Goal: Transaction & Acquisition: Purchase product/service

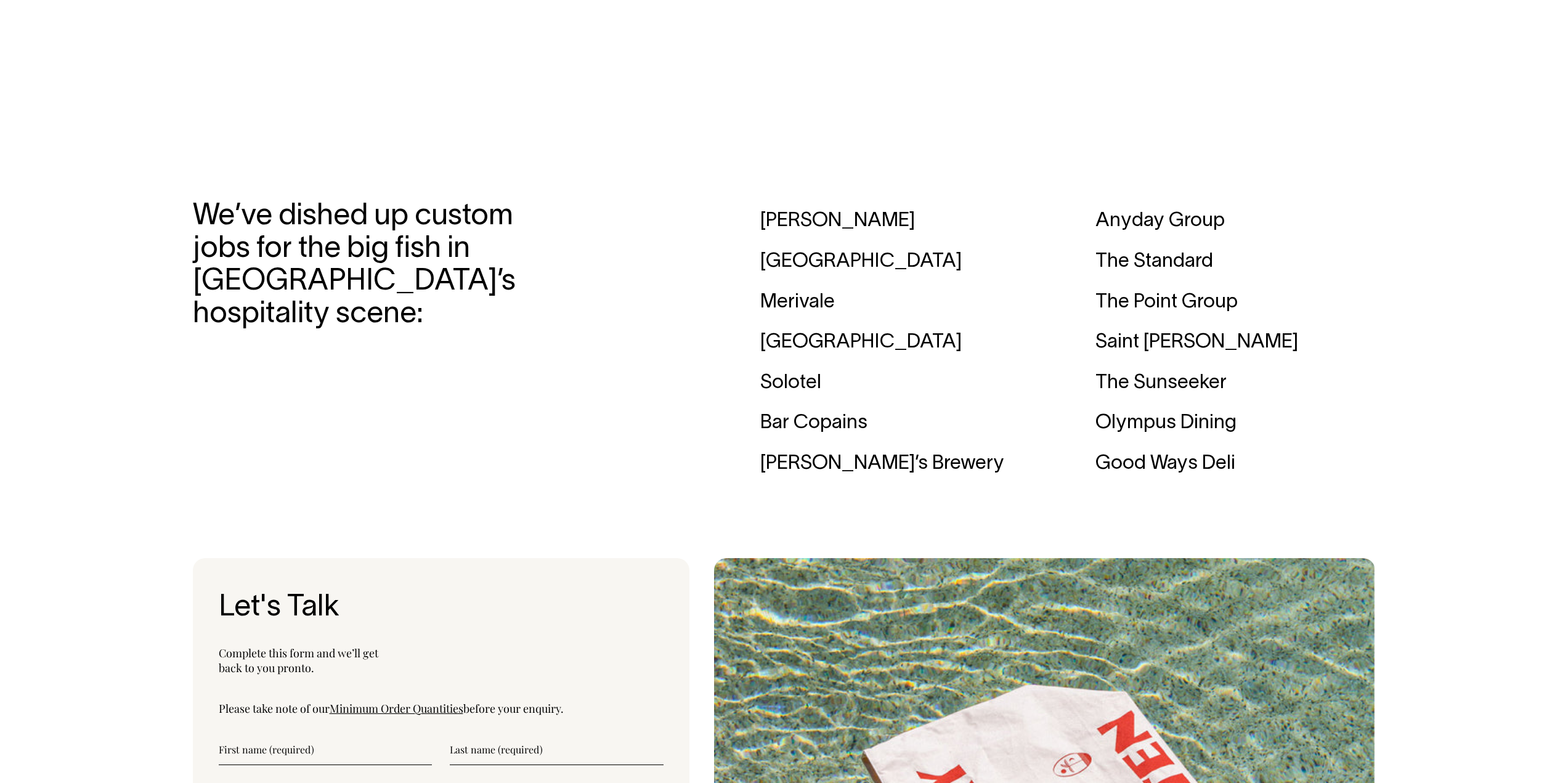
scroll to position [3756, 0]
drag, startPoint x: 916, startPoint y: 488, endPoint x: 822, endPoint y: 445, distance: 103.4
click at [699, 477] on section "We’ve dished up custom jobs for the big fish in Australia’s hospitality scene: …" at bounding box center [784, 343] width 1183 height 344
click at [1234, 242] on div "Anyday Group" at bounding box center [1235, 221] width 280 height 40
drag, startPoint x: 1124, startPoint y: 246, endPoint x: 1040, endPoint y: 248, distance: 84.0
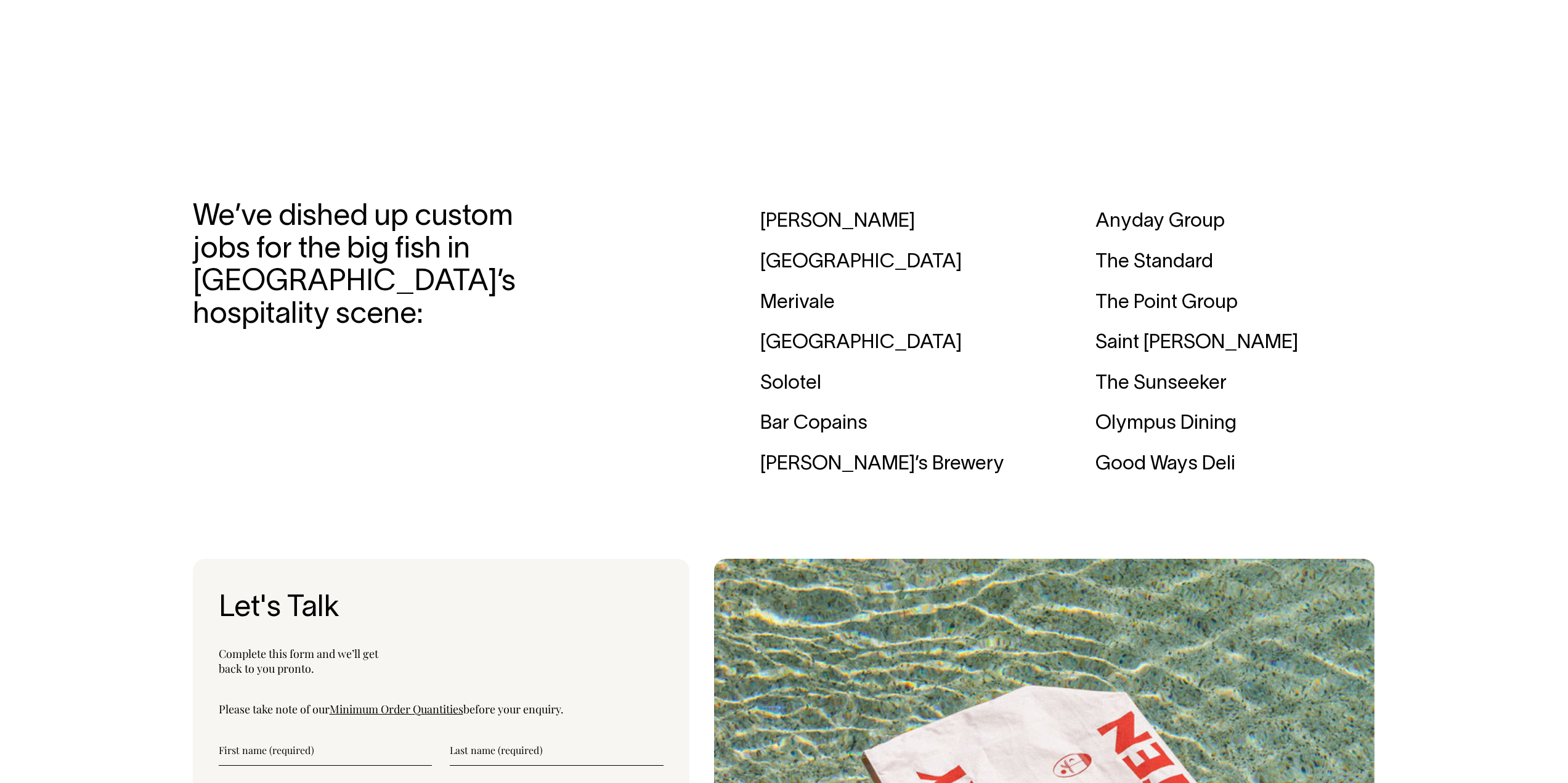
click at [1040, 248] on div "Margaret Paramount House Hotel Merivale Trader House Solotel Bar Copains Felon’…" at bounding box center [1068, 343] width 615 height 283
click at [1077, 253] on div "Margaret Paramount House Hotel Merivale Trader House Solotel Bar Copains Felon’…" at bounding box center [1068, 343] width 615 height 283
drag, startPoint x: 1093, startPoint y: 403, endPoint x: 1228, endPoint y: 404, distance: 135.0
click at [1228, 404] on div "Margaret Paramount House Hotel Merivale Trader House Solotel Bar Copains Felon’…" at bounding box center [1068, 343] width 615 height 283
click at [1228, 404] on div "The Sunseeker" at bounding box center [1235, 383] width 280 height 40
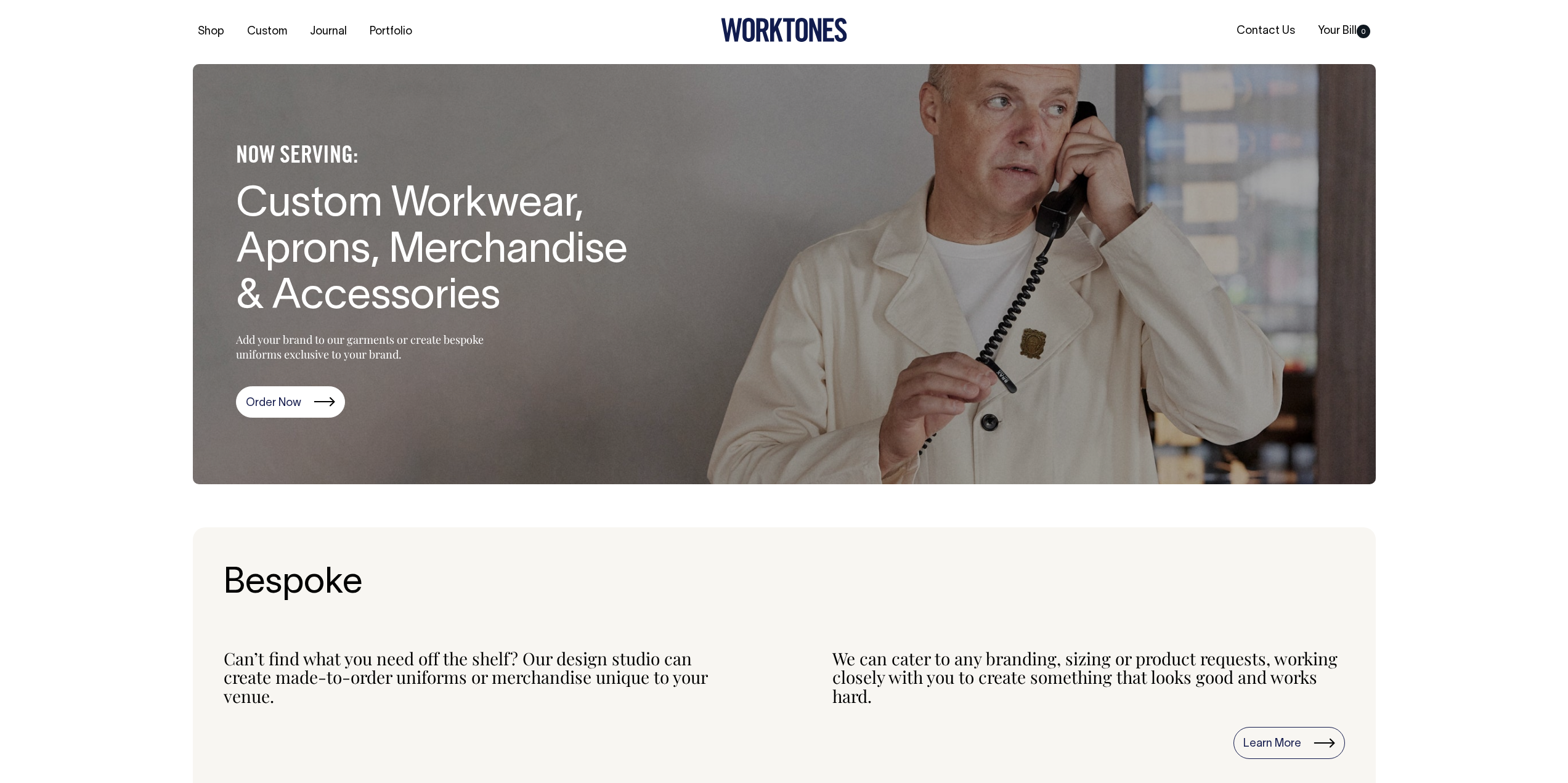
scroll to position [0, 0]
click at [1257, 34] on link "Contact Us" at bounding box center [1266, 32] width 68 height 20
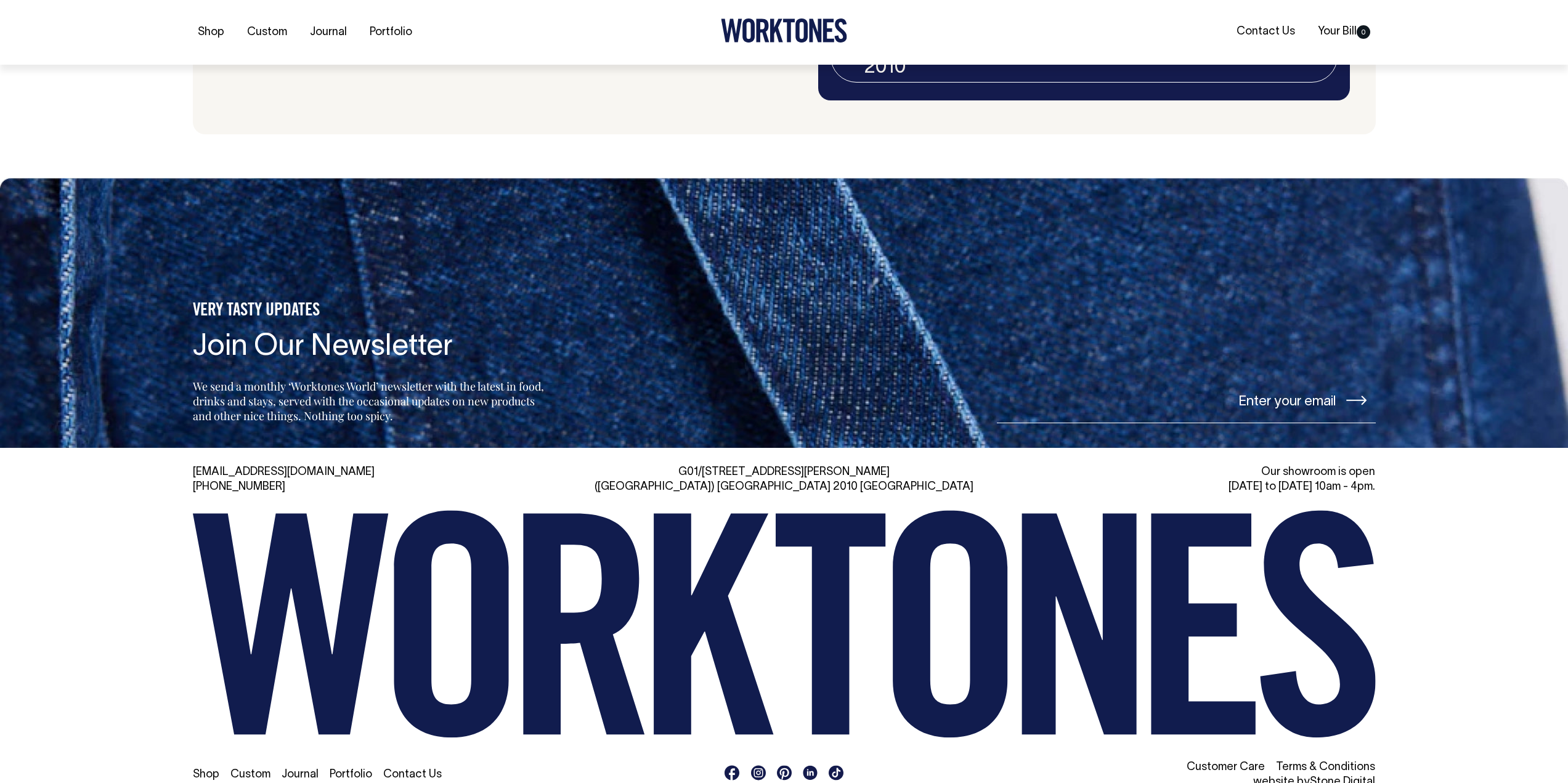
scroll to position [2794, 0]
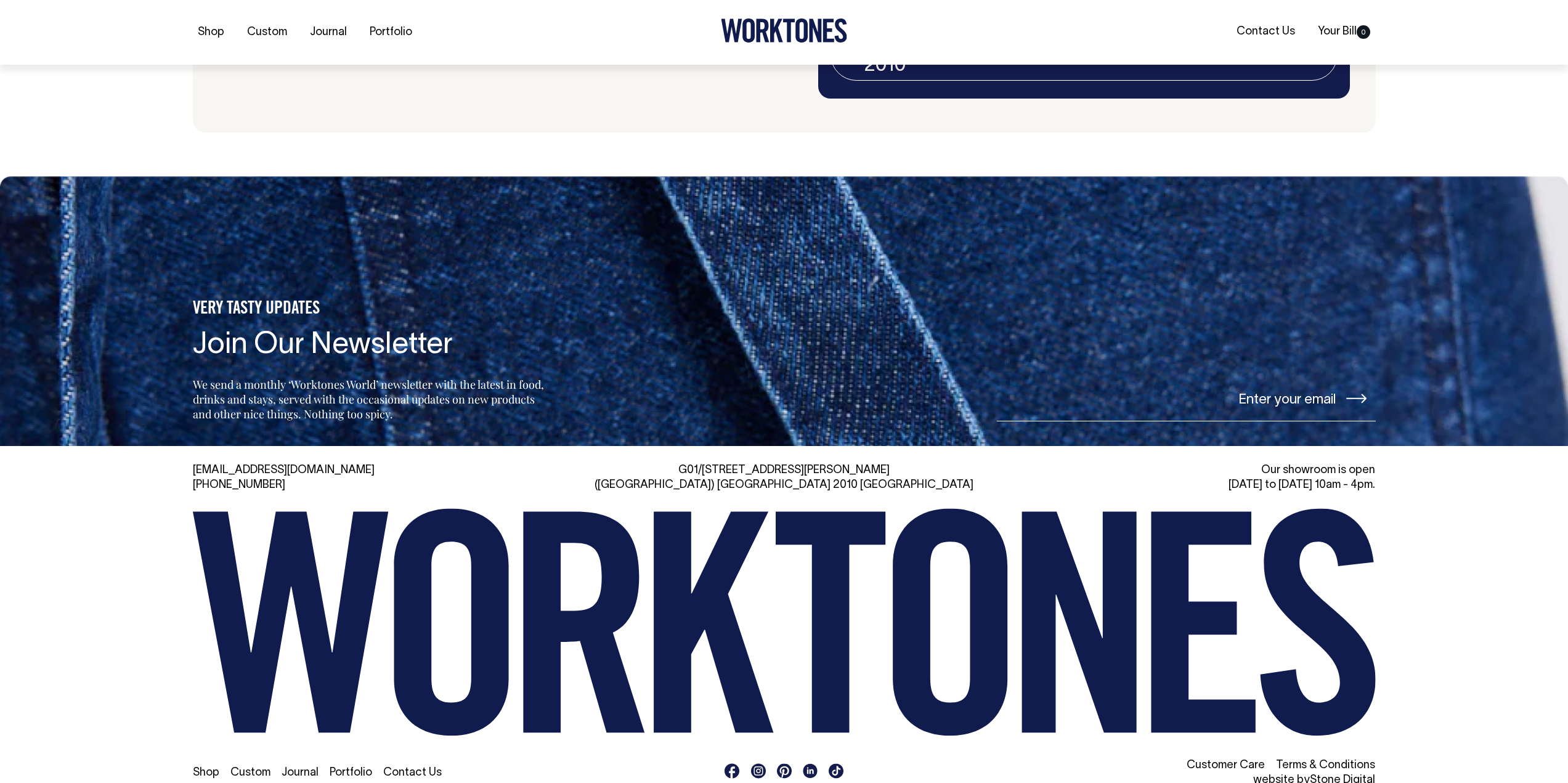
click at [258, 465] on link "[EMAIL_ADDRESS][DOMAIN_NAME]" at bounding box center [284, 470] width 182 height 10
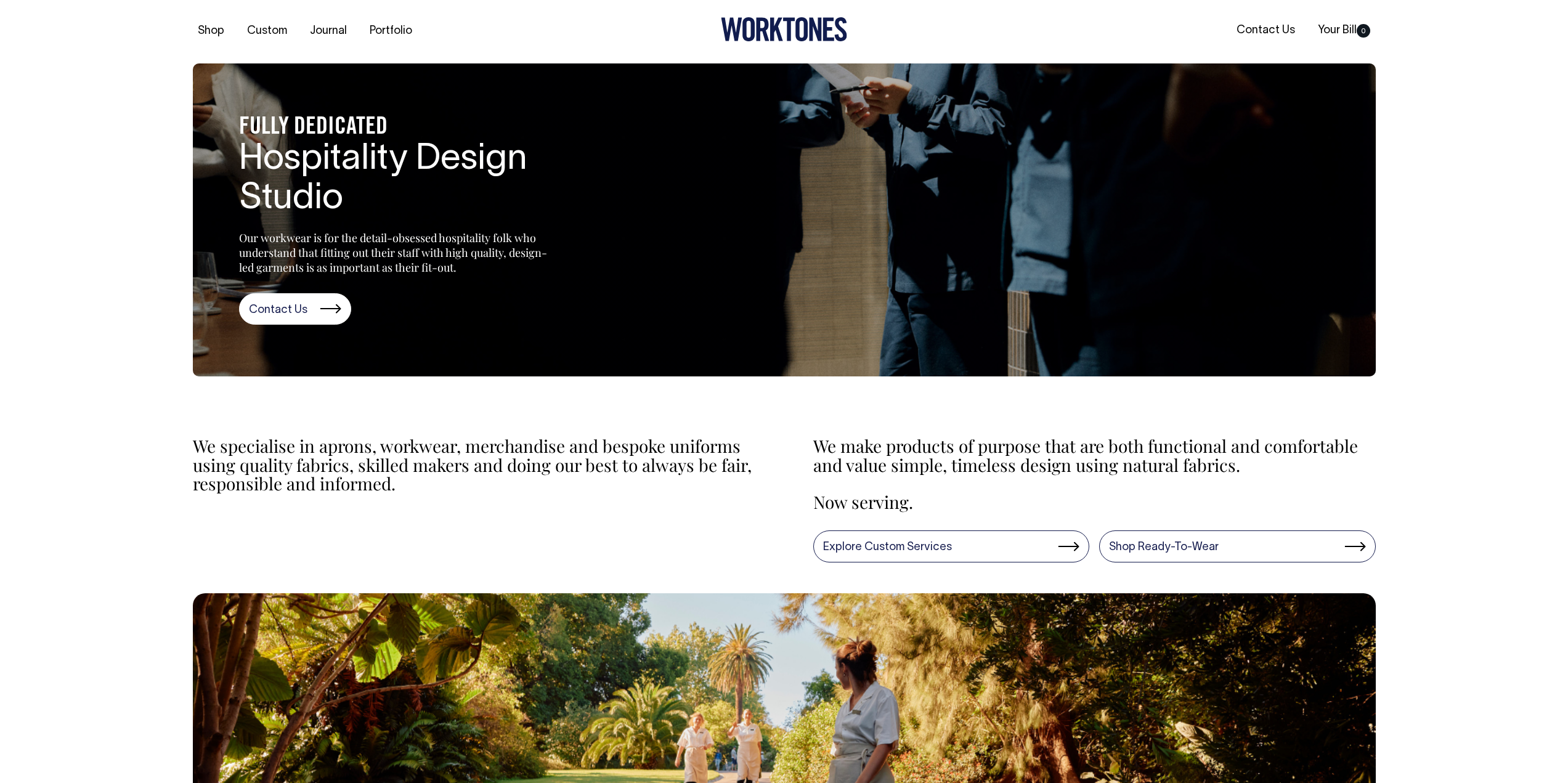
scroll to position [0, 0]
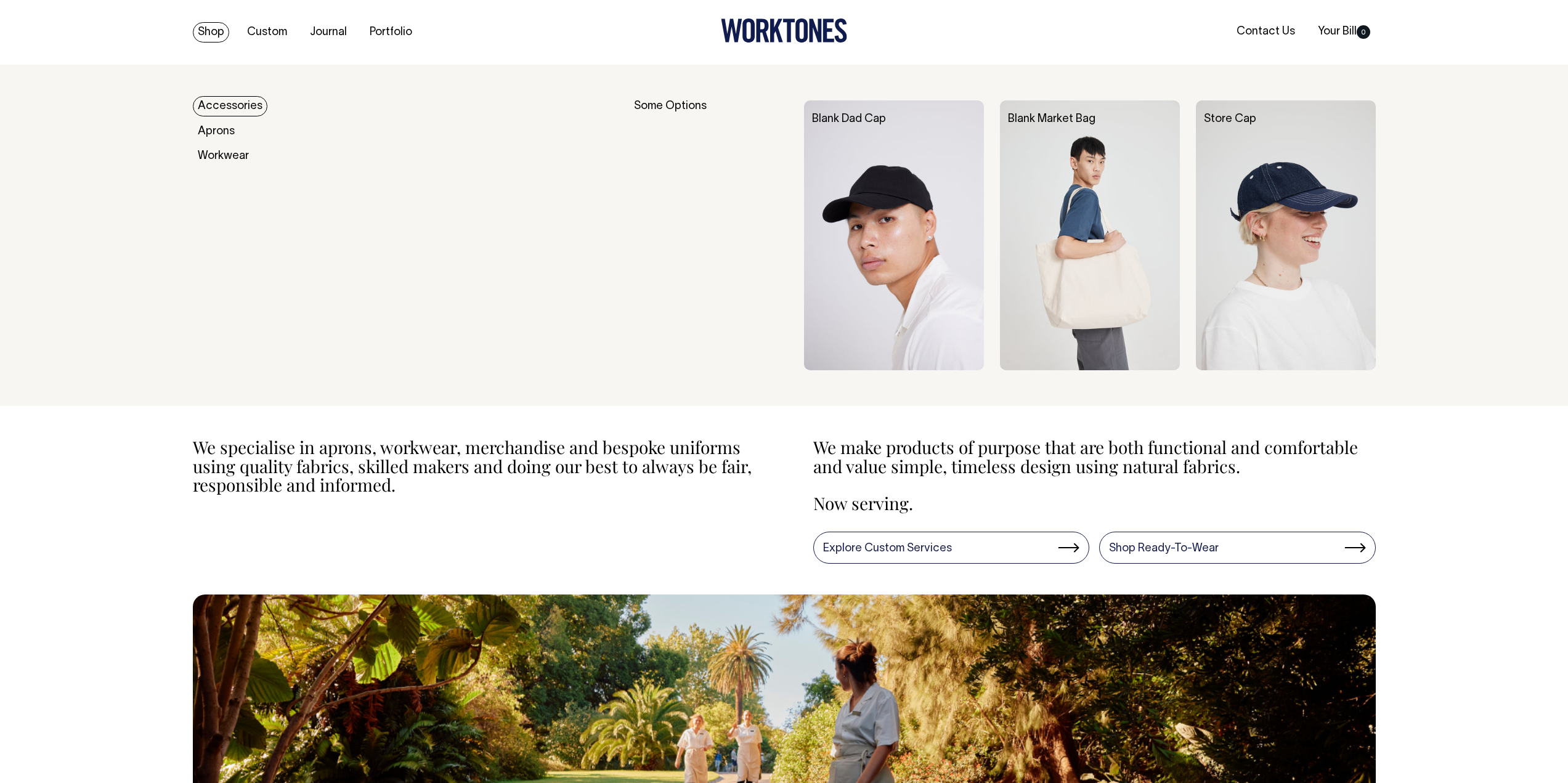
click at [211, 30] on link "Shop" at bounding box center [211, 32] width 36 height 20
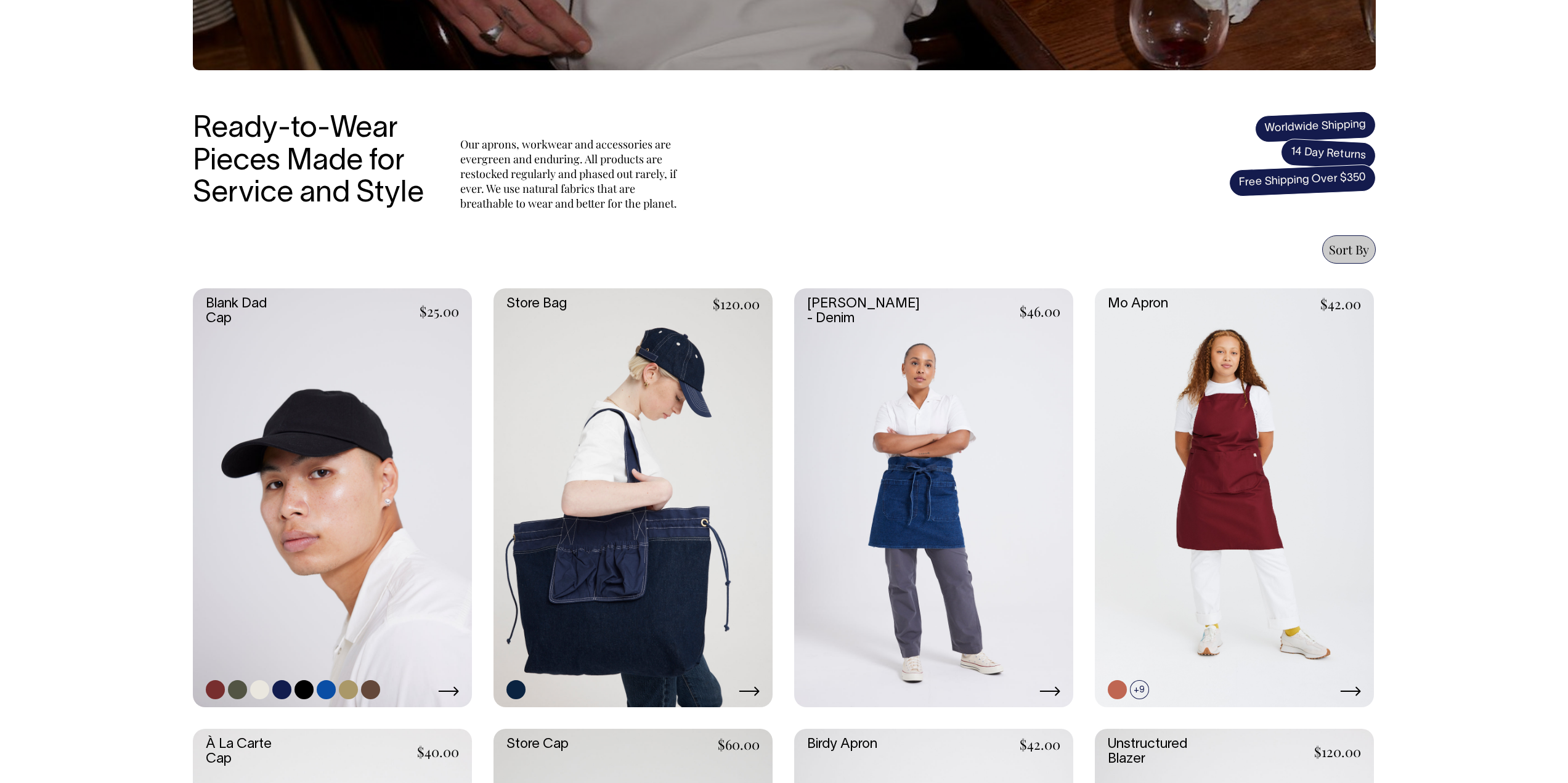
scroll to position [308, 0]
click at [374, 687] on link at bounding box center [370, 689] width 19 height 19
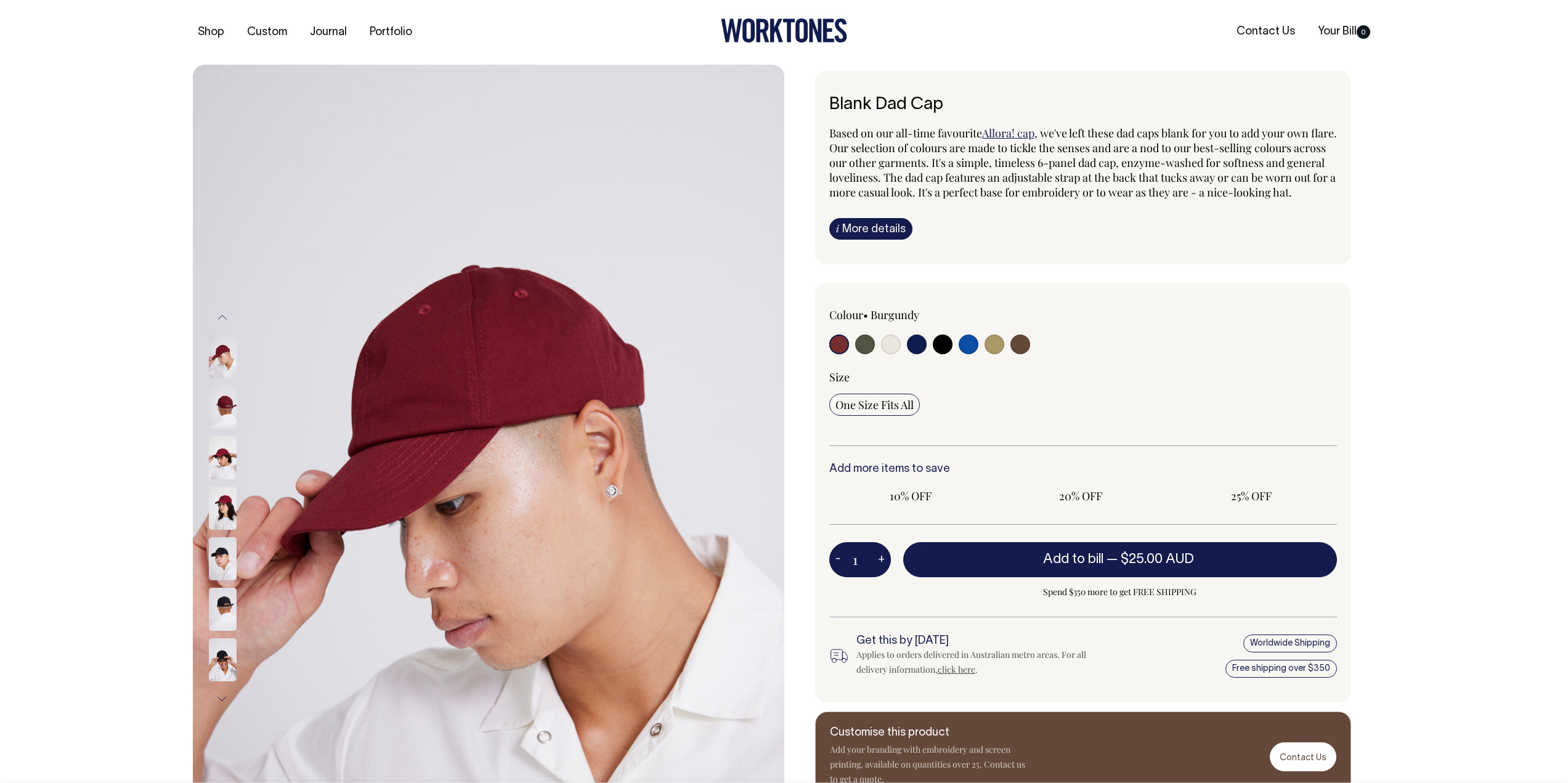
radio input "true"
select select "Espresso"
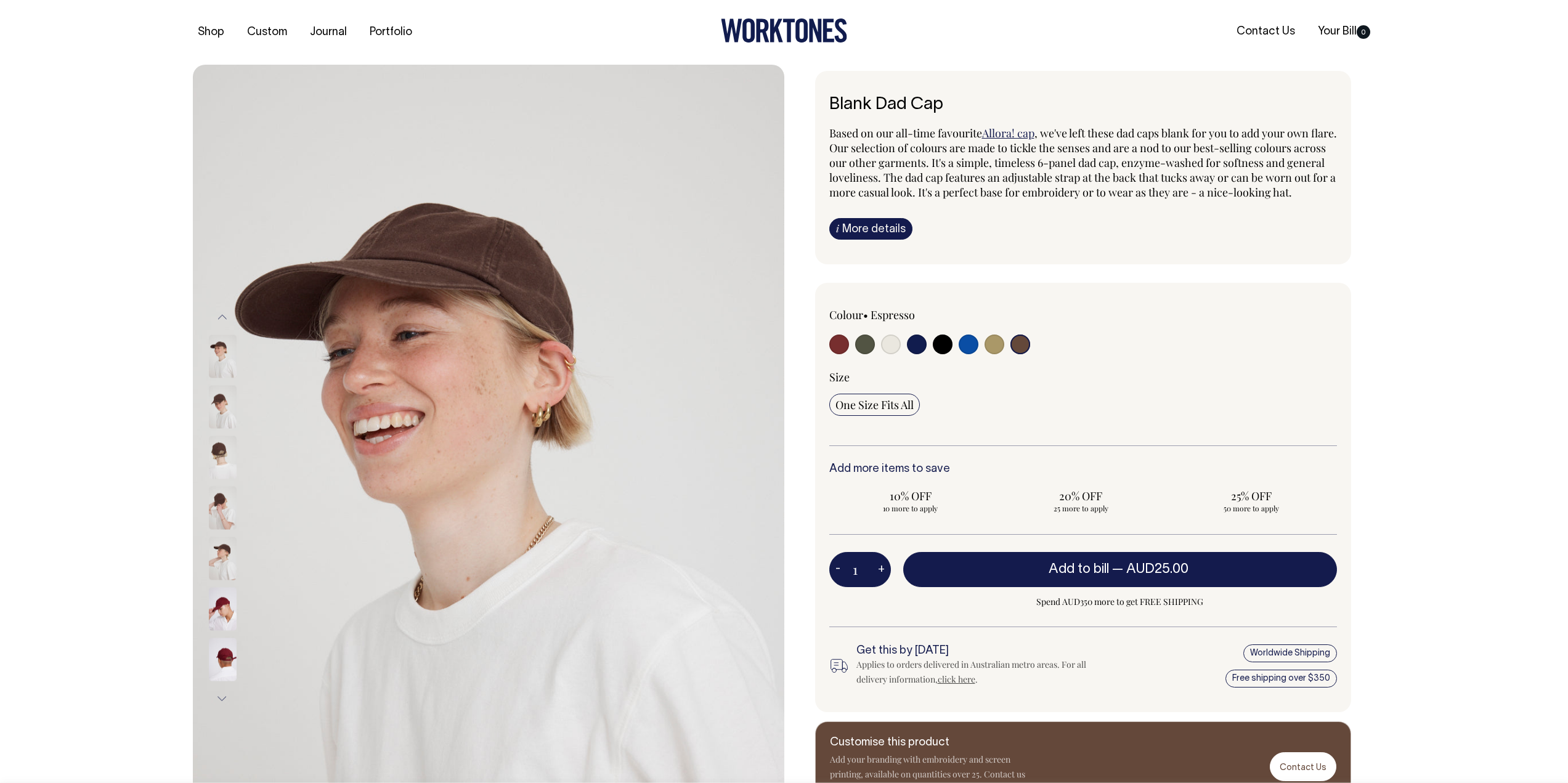
click at [1027, 354] on input "radio" at bounding box center [1020, 344] width 20 height 20
click at [973, 354] on input "radio" at bounding box center [969, 344] width 20 height 20
radio input "true"
select select "Worker Blue"
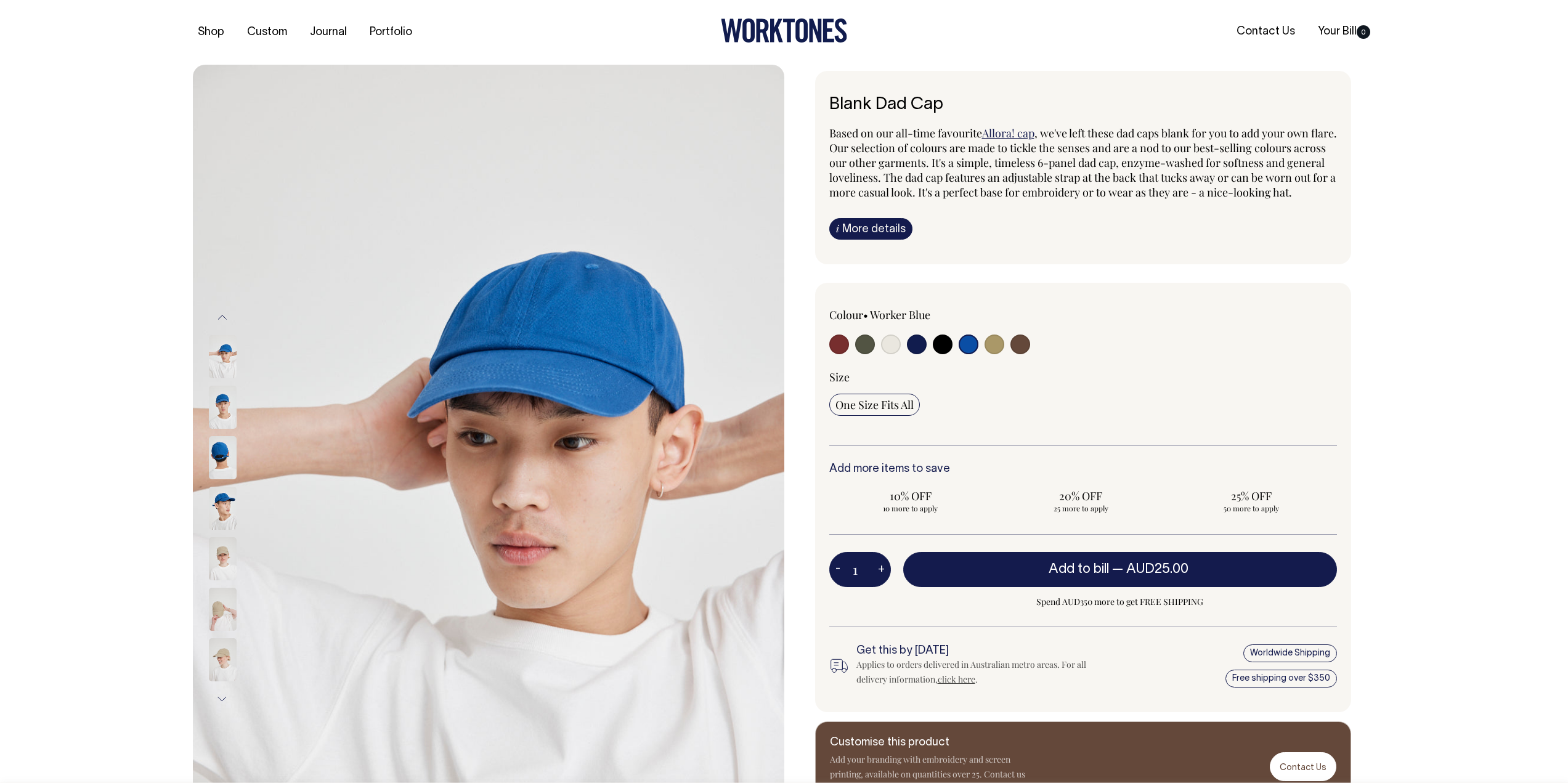
click at [954, 357] on div at bounding box center [930, 345] width 203 height 23
click at [945, 354] on input "radio" at bounding box center [943, 344] width 20 height 20
radio input "true"
select select "Black"
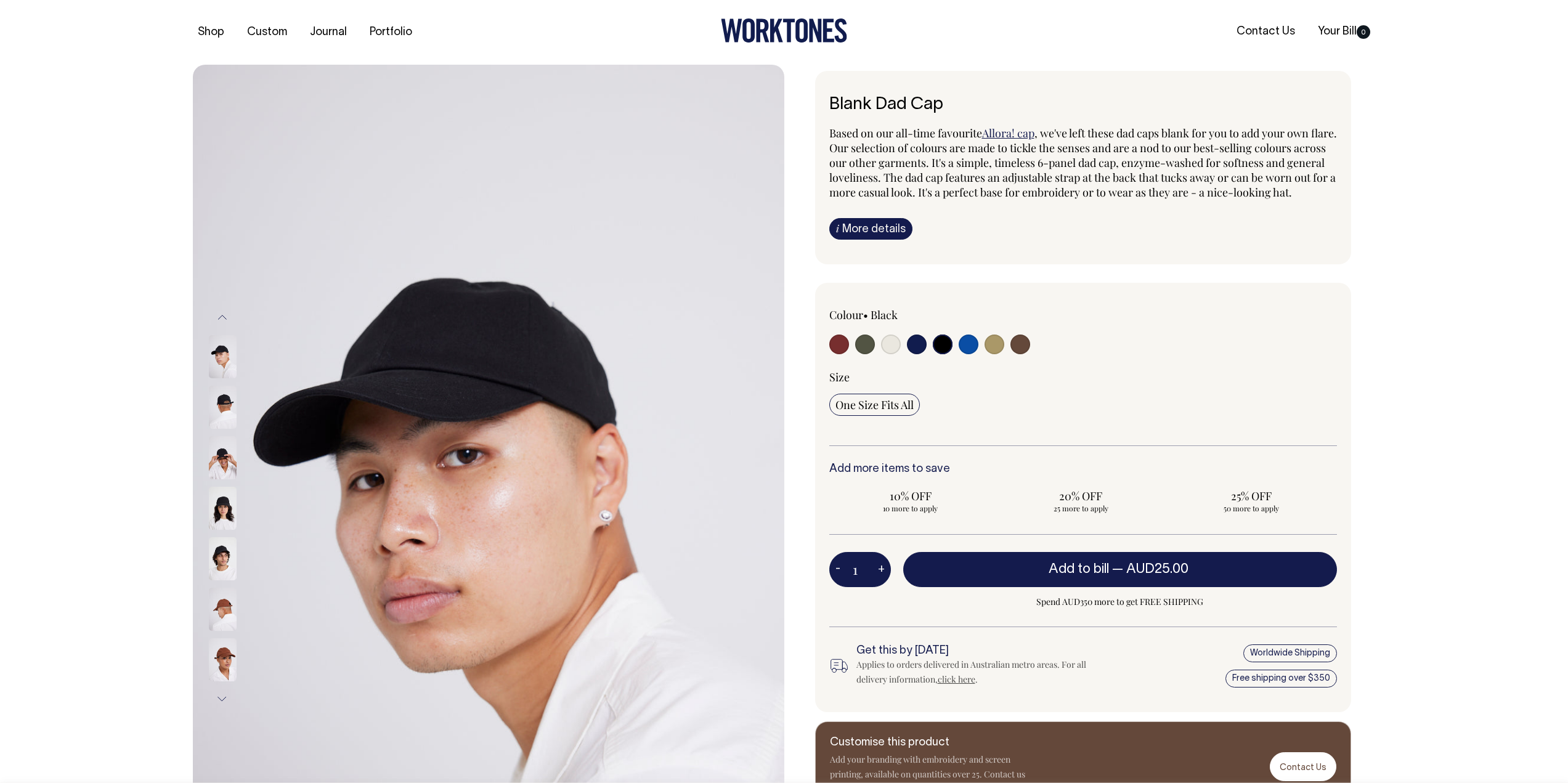
click at [921, 354] on input "radio" at bounding box center [917, 344] width 20 height 20
radio input "true"
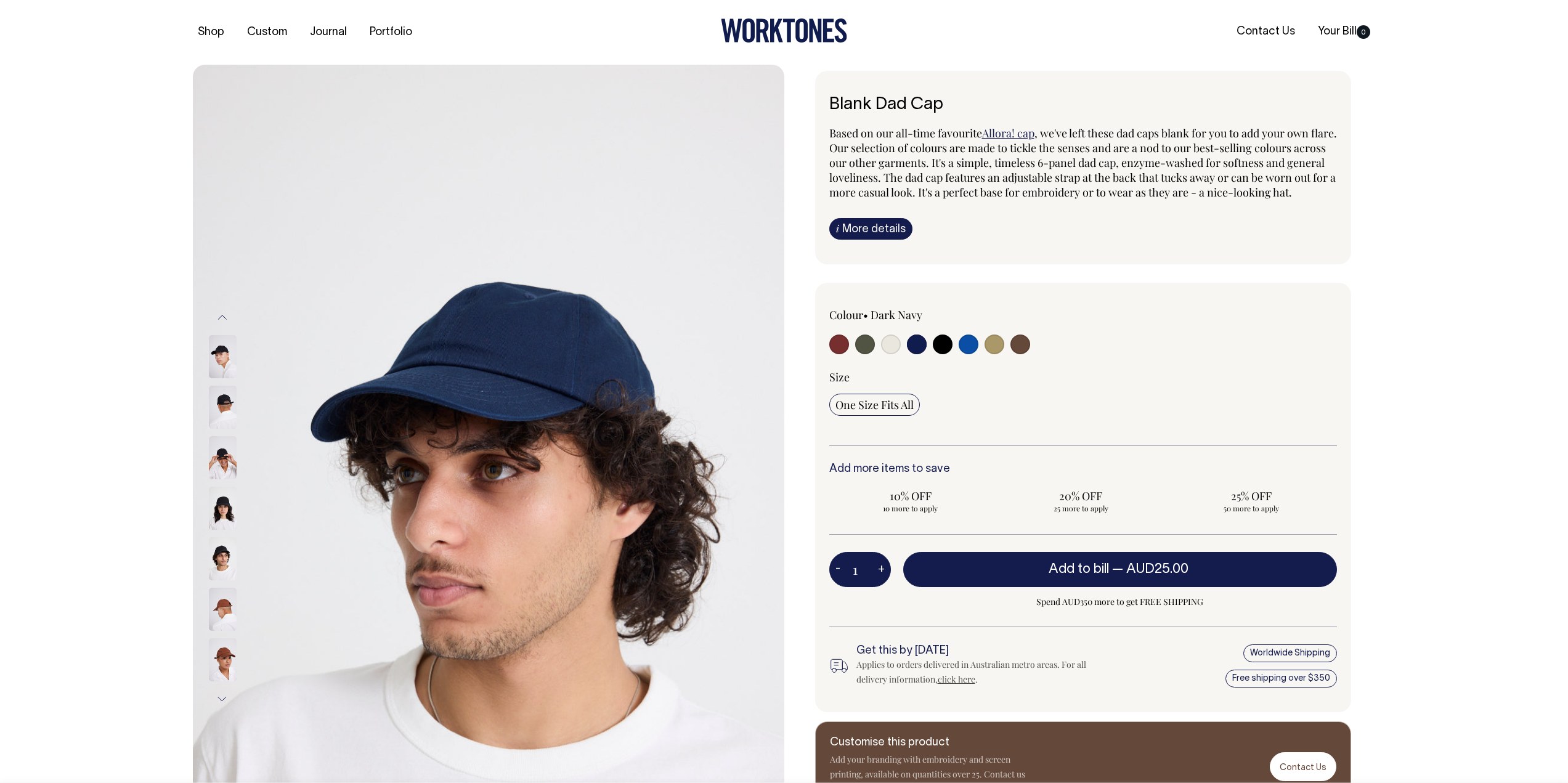
radio input "true"
select select "Dark Navy"
click at [893, 354] on input "radio" at bounding box center [891, 344] width 20 height 20
radio input "true"
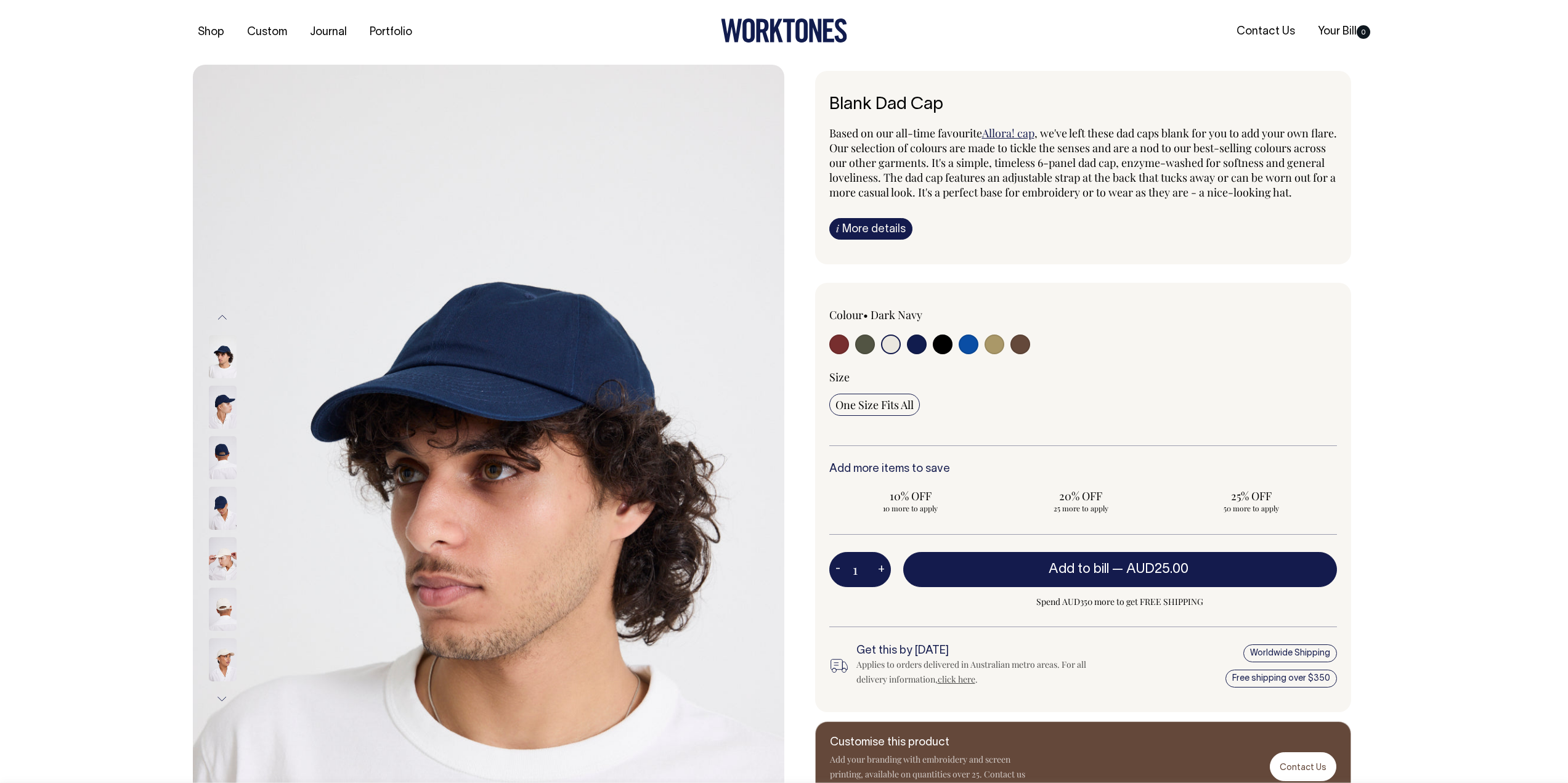
select select "Natural"
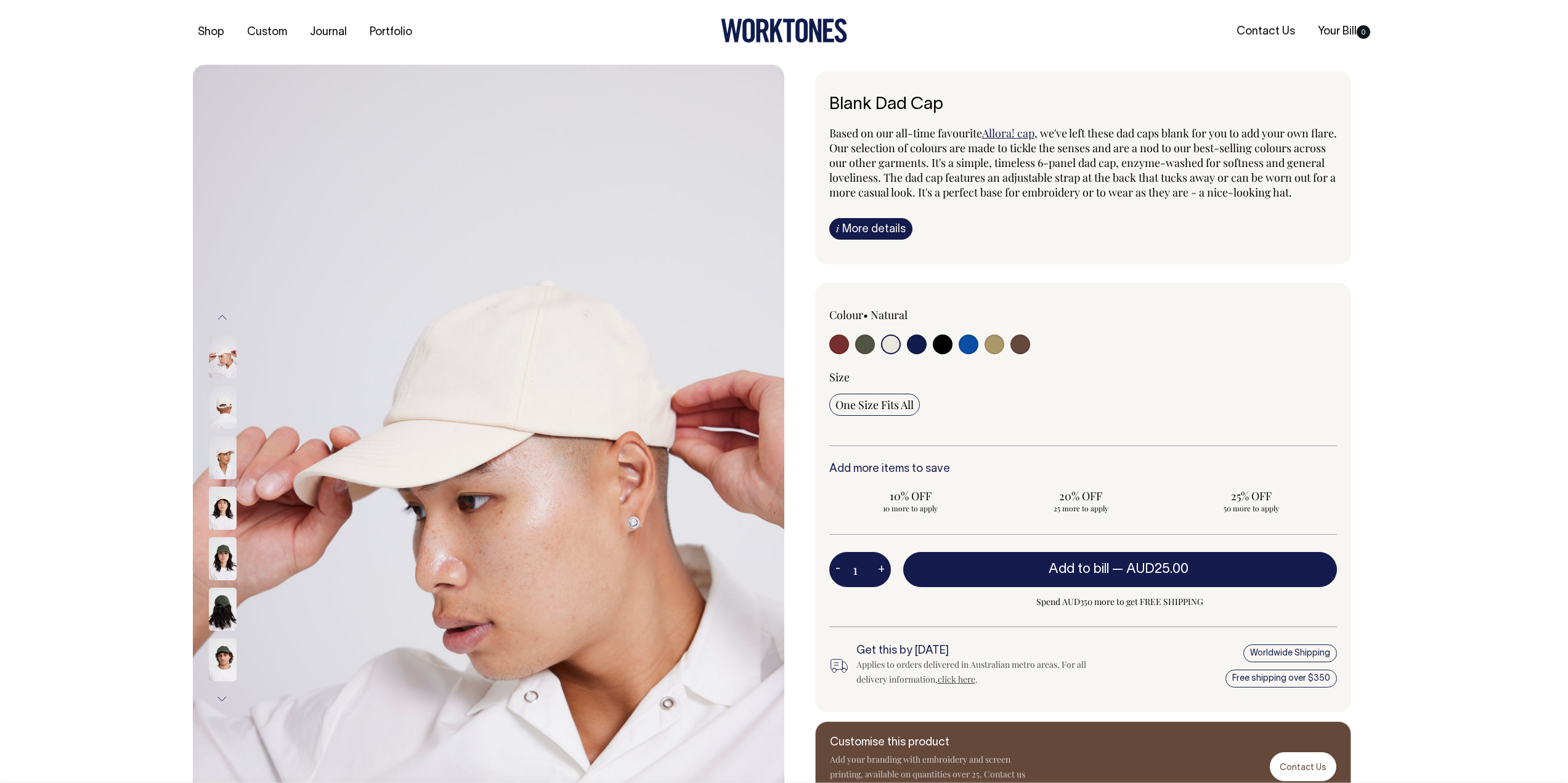
click at [1025, 354] on input "radio" at bounding box center [1020, 344] width 20 height 20
radio input "true"
select select "Espresso"
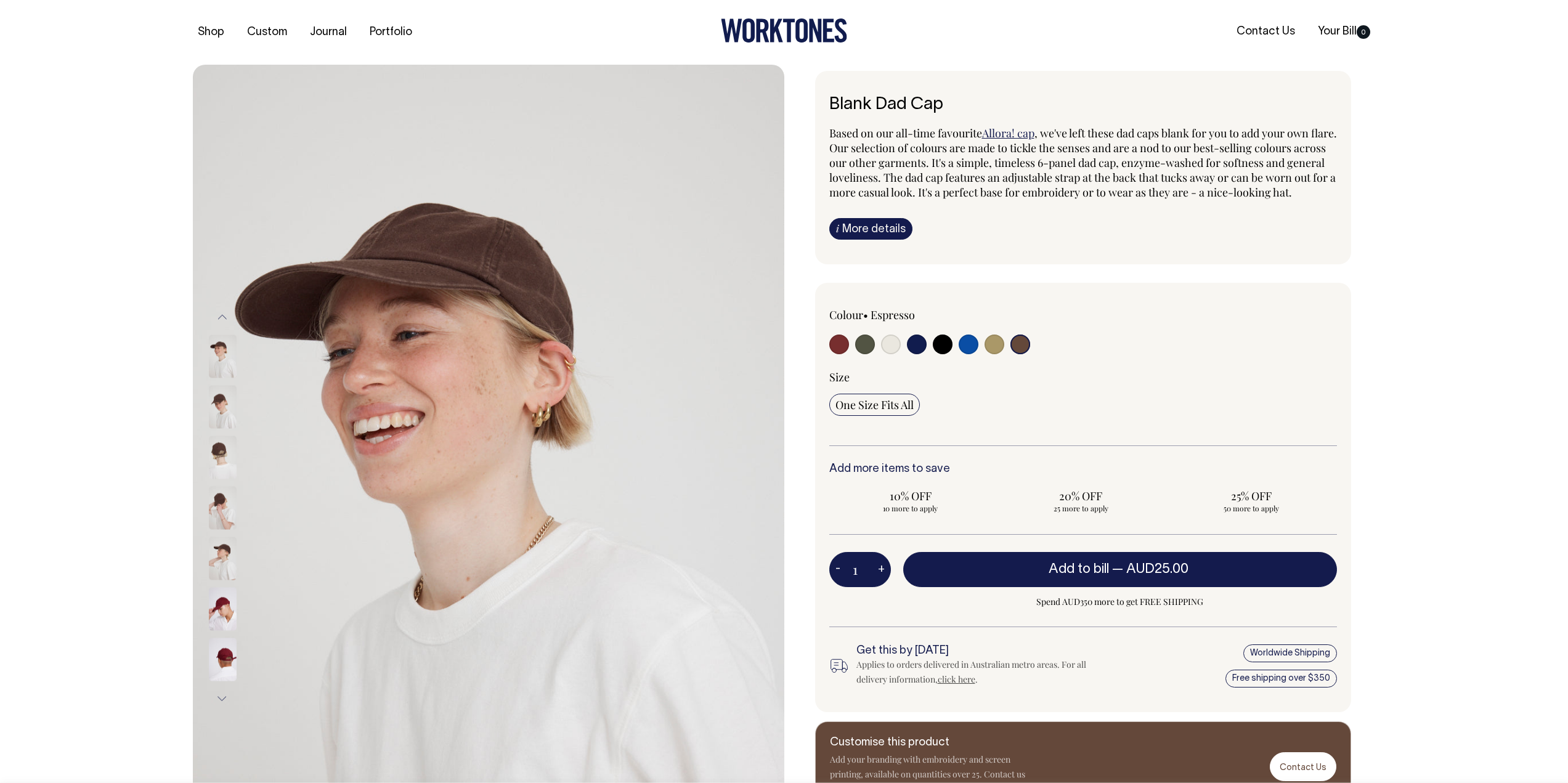
click at [214, 453] on img at bounding box center [223, 456] width 28 height 43
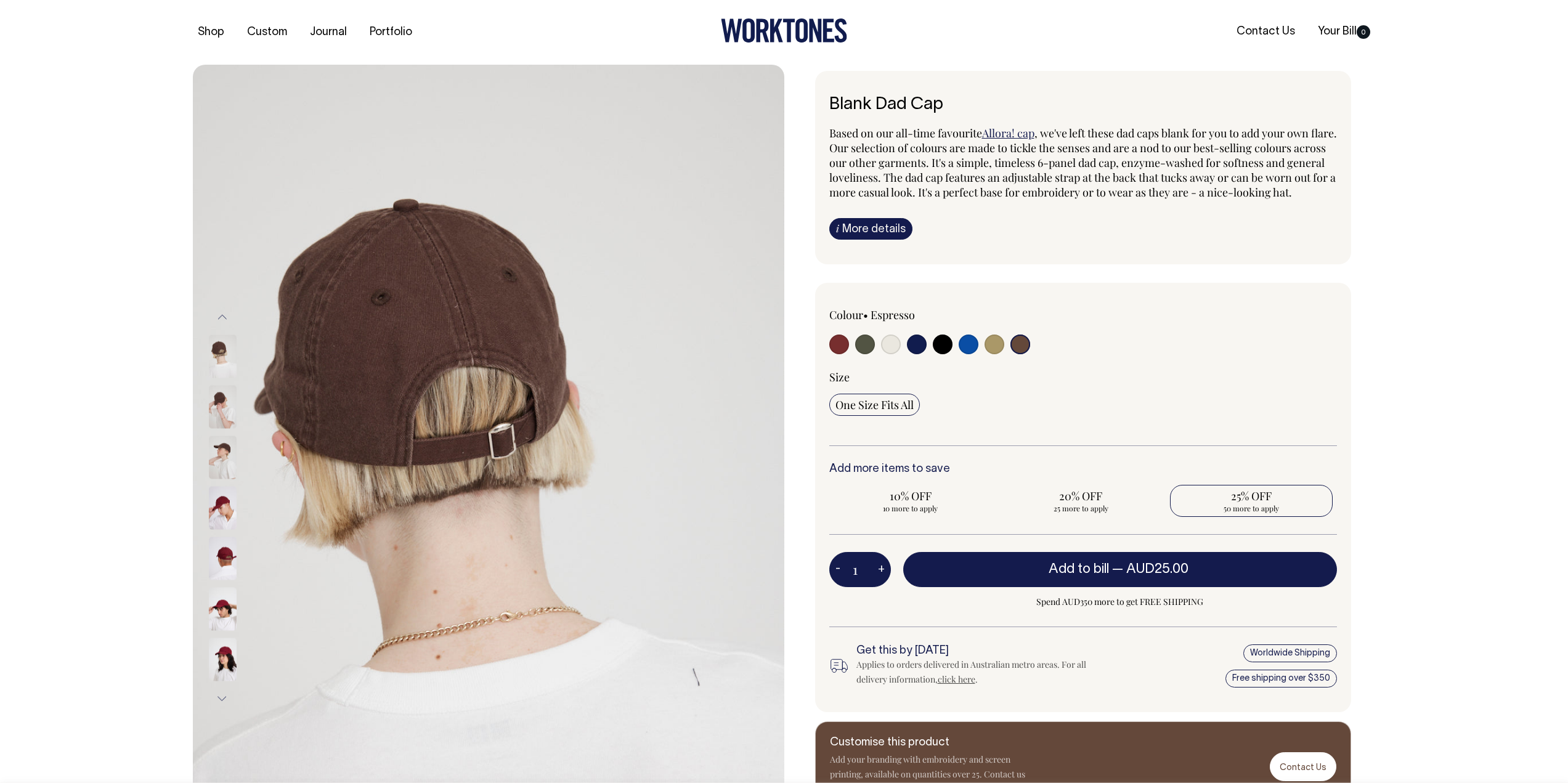
click at [1225, 503] on span "25% OFF" at bounding box center [1252, 496] width 151 height 15
click at [1225, 515] on input "25% OFF 50 more to apply" at bounding box center [1252, 500] width 163 height 32
radio input "true"
type input "50"
radio input "true"
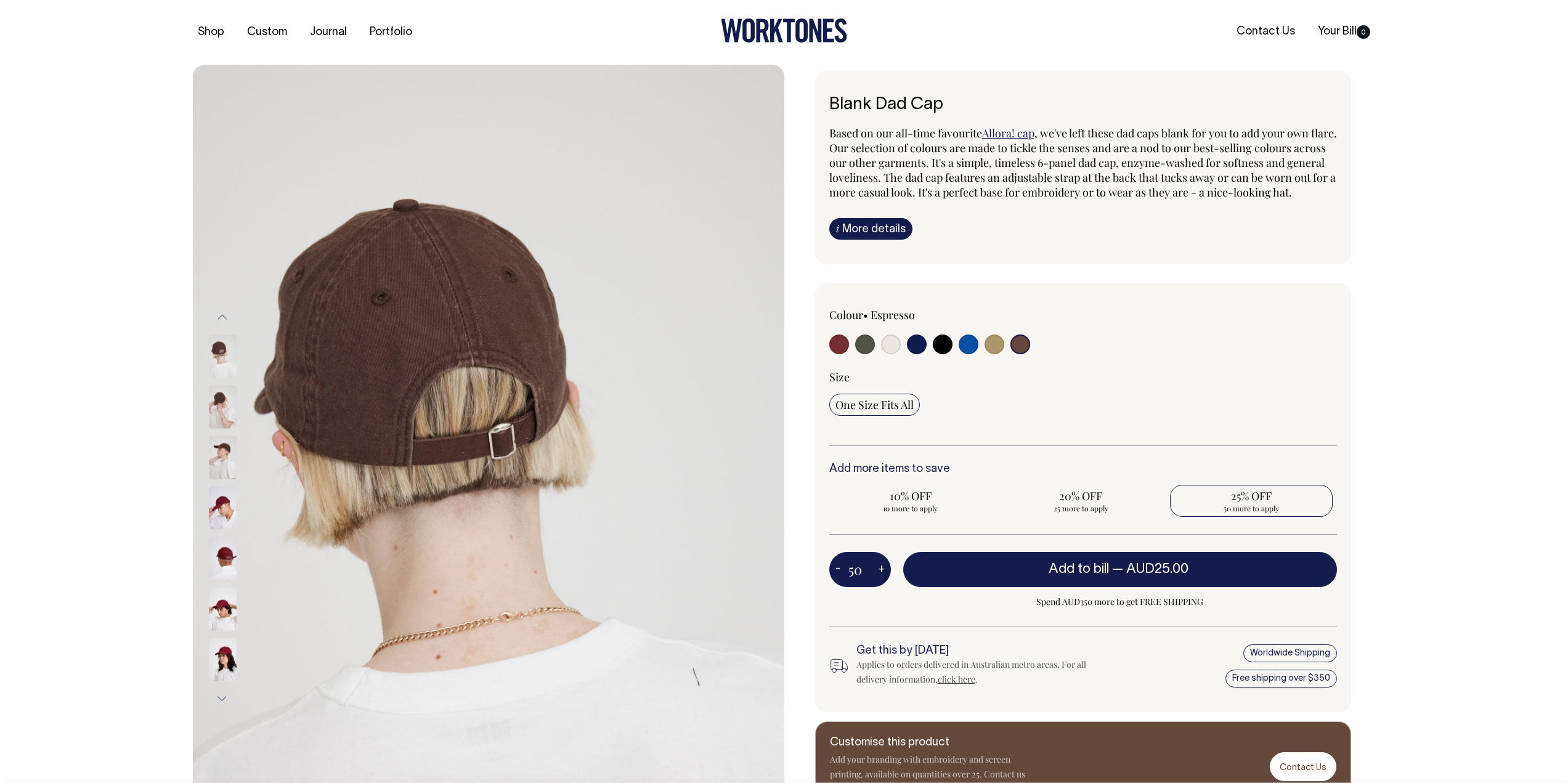
select select
type input "50"
click at [1398, 351] on div "Previous" at bounding box center [784, 508] width 1568 height 886
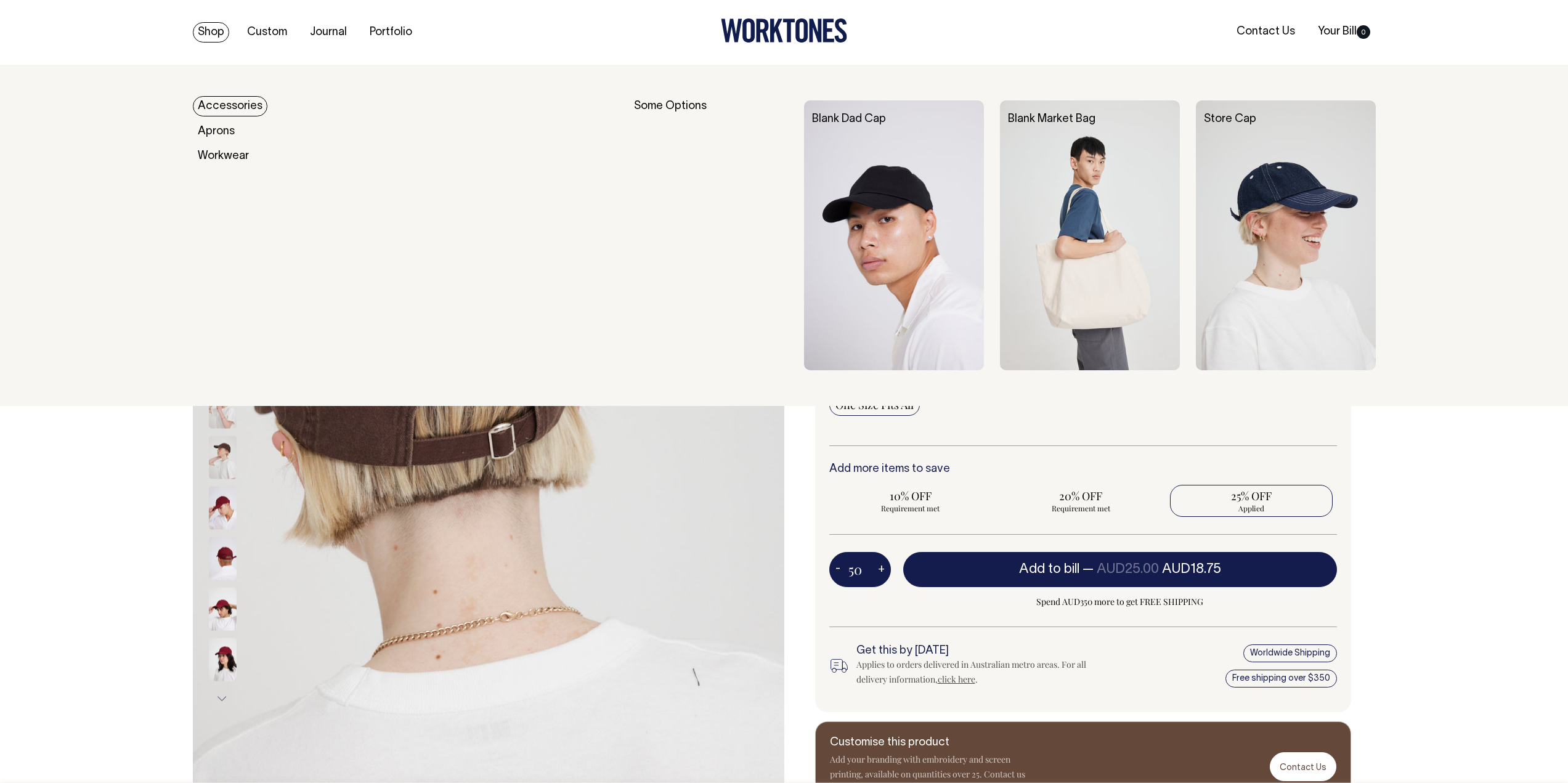
click at [215, 36] on link "Shop" at bounding box center [211, 32] width 36 height 20
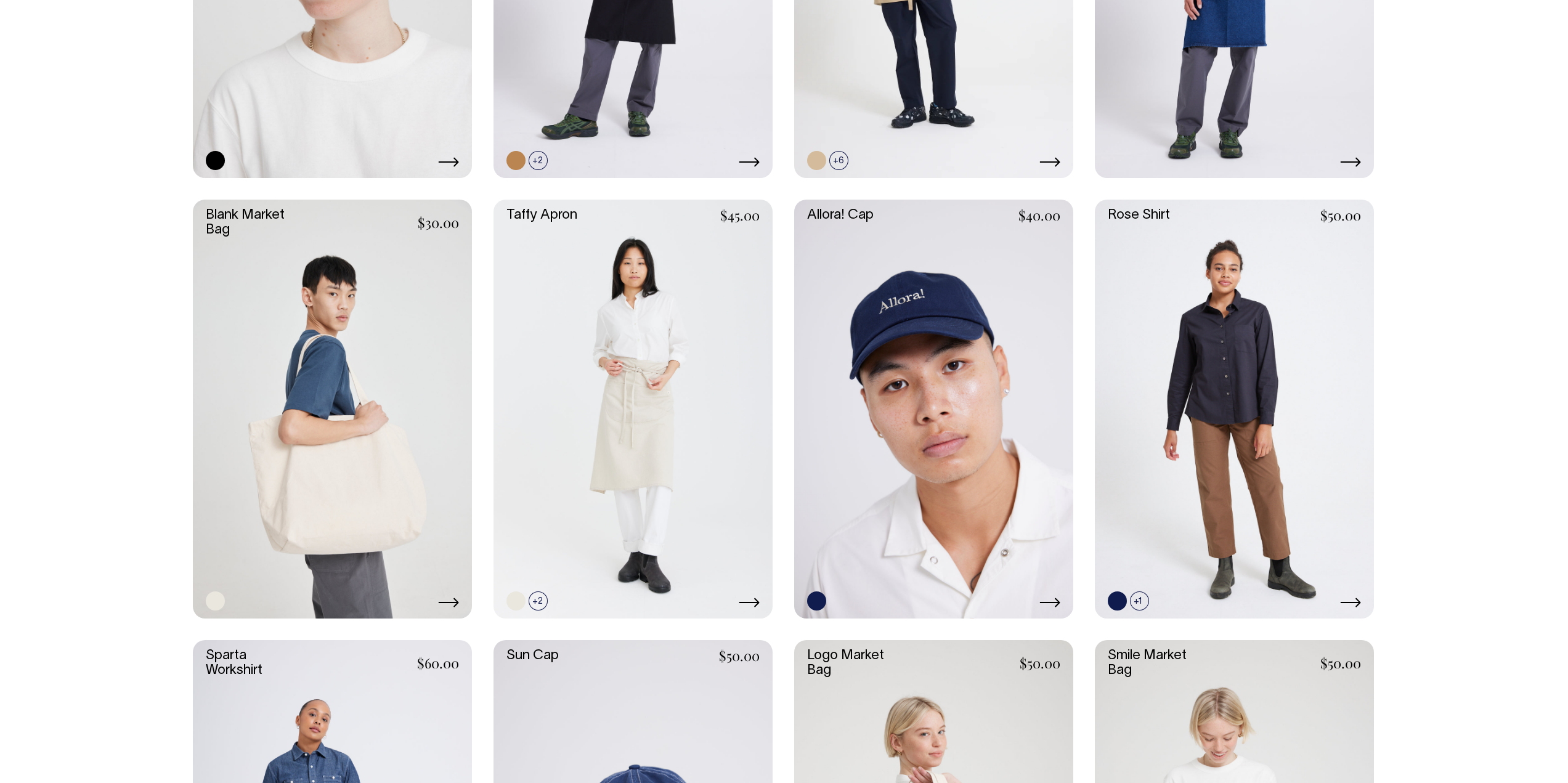
scroll to position [2156, 0]
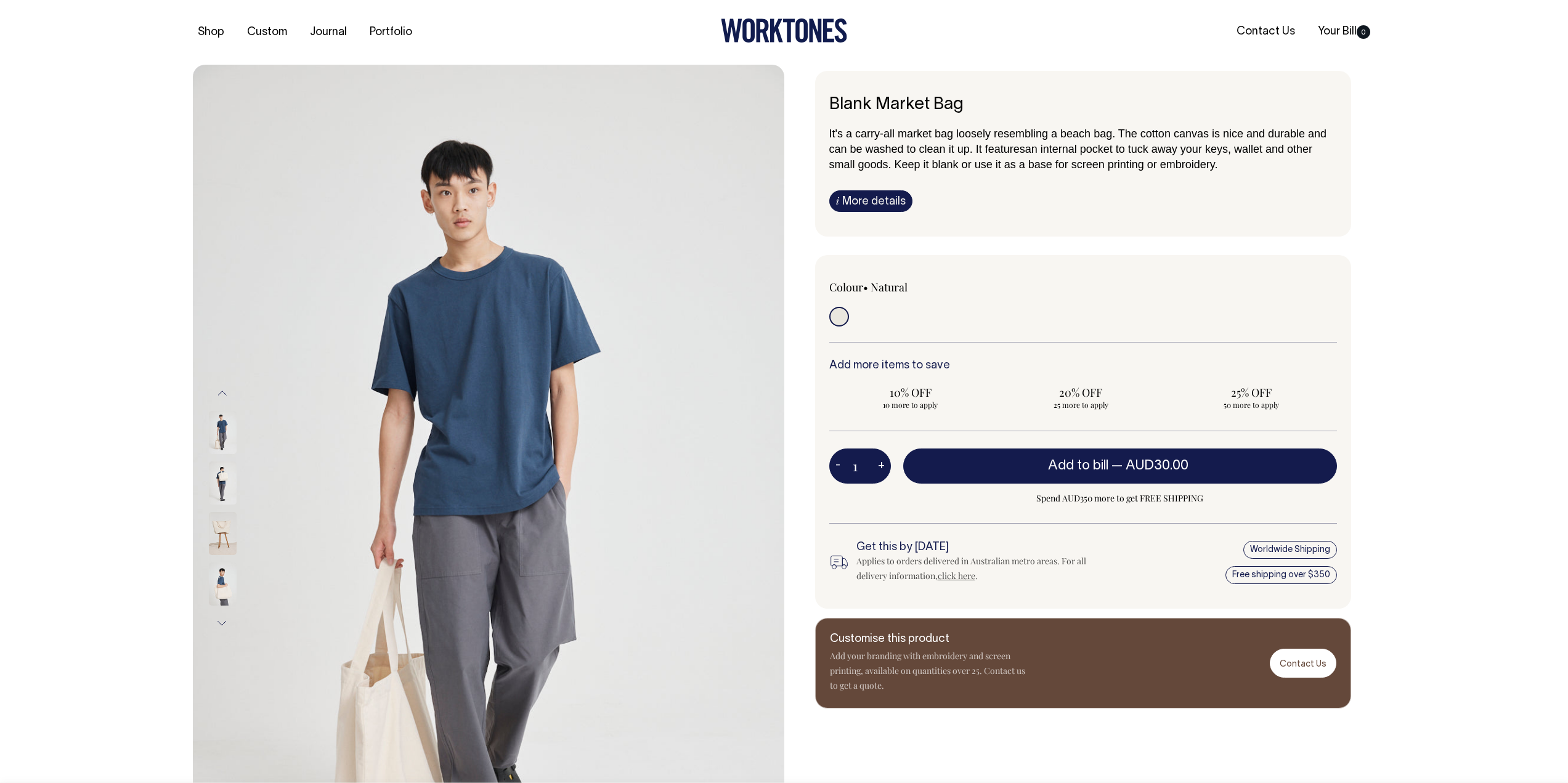
click at [223, 437] on img at bounding box center [223, 432] width 28 height 43
click at [214, 490] on img at bounding box center [223, 482] width 28 height 43
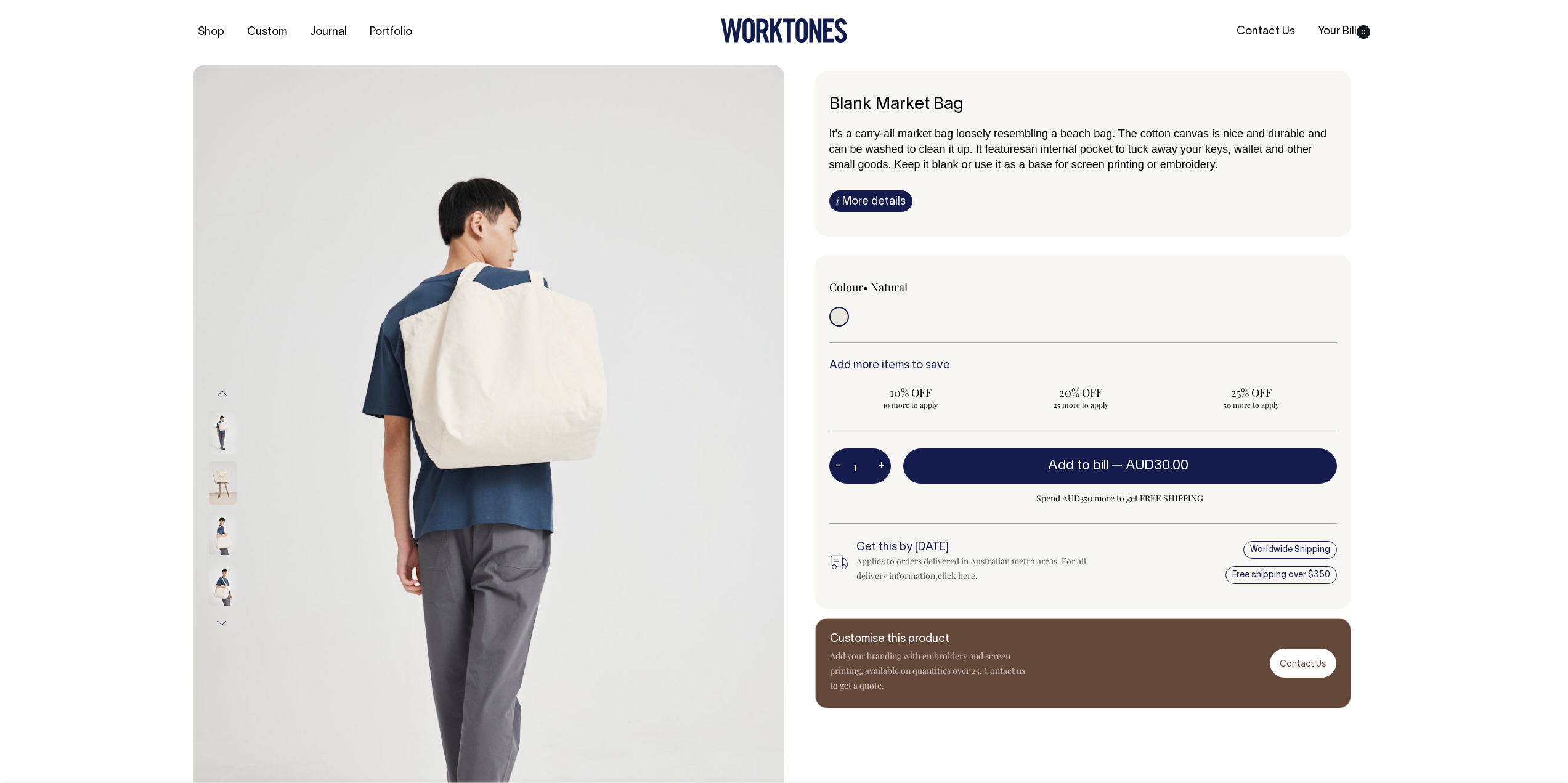
click at [874, 200] on link "i More details" at bounding box center [871, 202] width 83 height 22
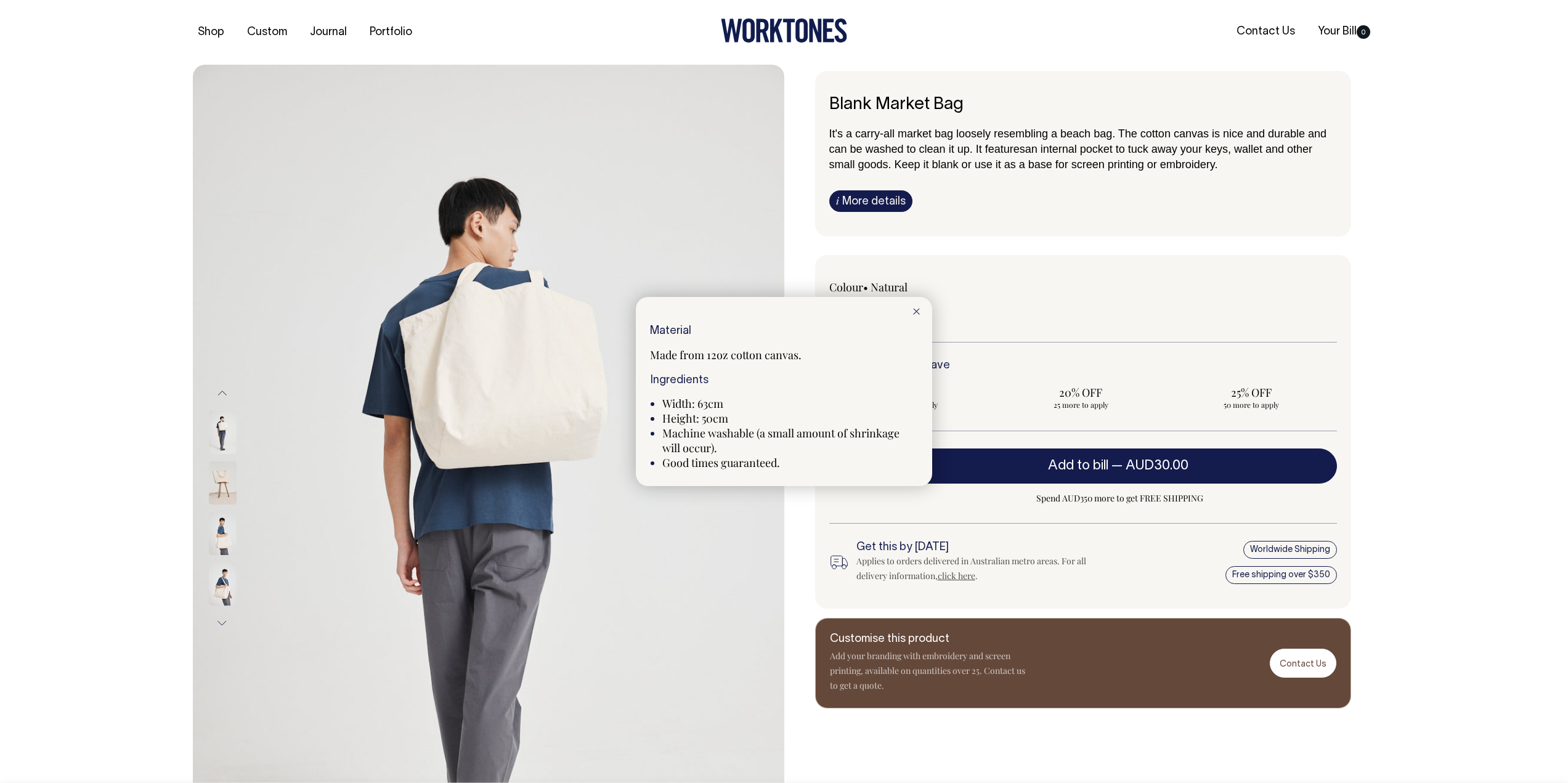
click at [1385, 261] on div at bounding box center [784, 392] width 1568 height 783
